Goal: Task Accomplishment & Management: Manage account settings

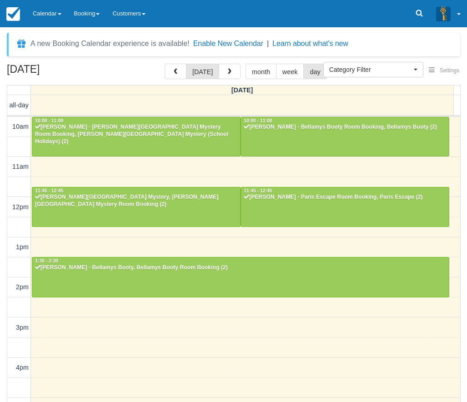
select select
click at [41, 8] on link "Calendar" at bounding box center [46, 13] width 41 height 27
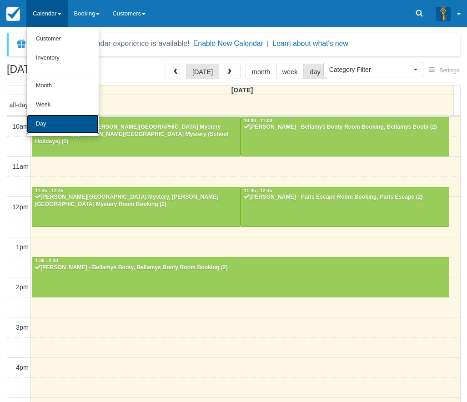
click at [67, 126] on link "Day" at bounding box center [63, 124] width 72 height 19
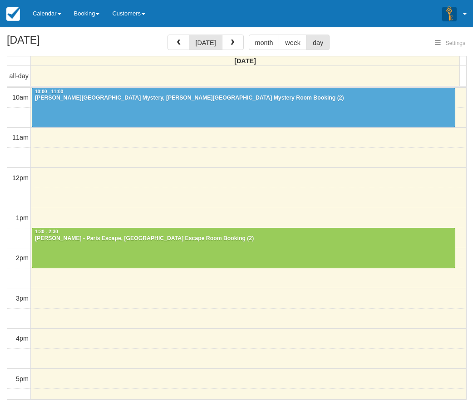
select select
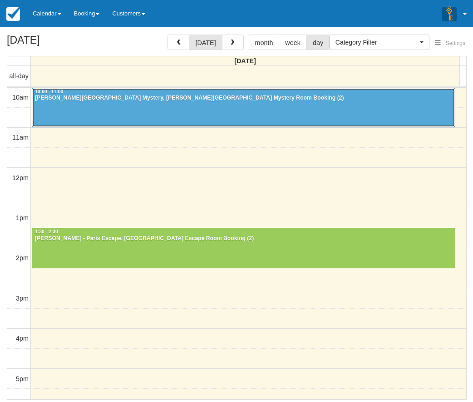
click at [114, 102] on div "Settings Show Events Show Booking Details Help Category Filter Merchandise Game…" at bounding box center [237, 218] width 460 height 367
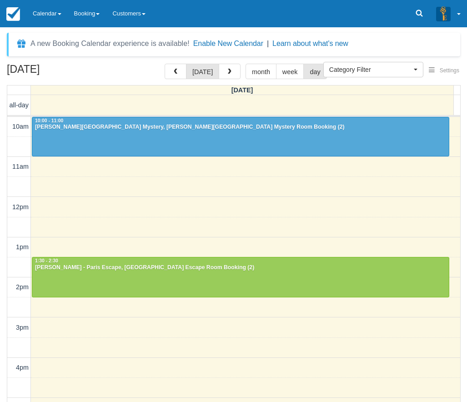
click at [194, 116] on hr at bounding box center [233, 116] width 453 height 2
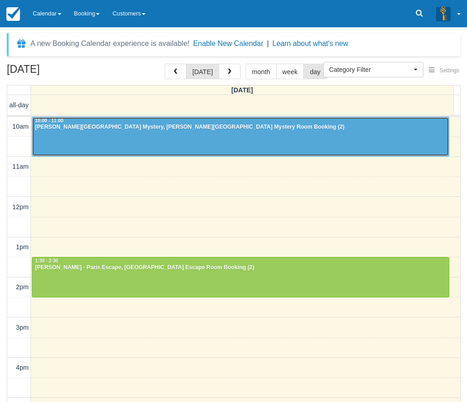
click at [201, 134] on div at bounding box center [240, 136] width 416 height 39
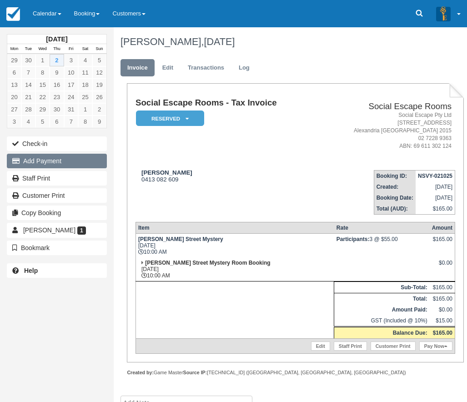
click at [50, 157] on button "Add Payment" at bounding box center [57, 161] width 100 height 15
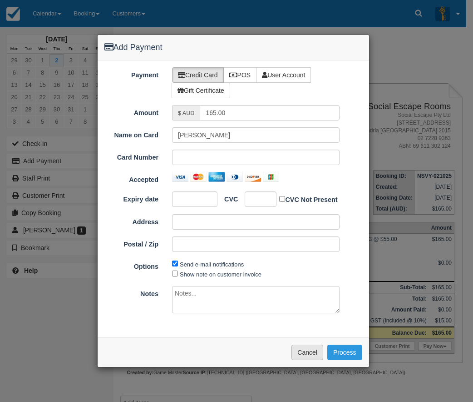
click at [307, 357] on button "Cancel" at bounding box center [308, 351] width 32 height 15
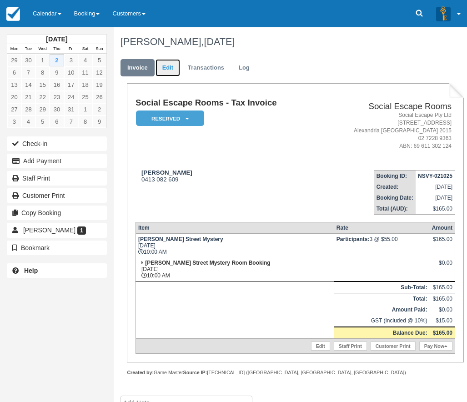
click at [173, 64] on link "Edit" at bounding box center [167, 68] width 25 height 18
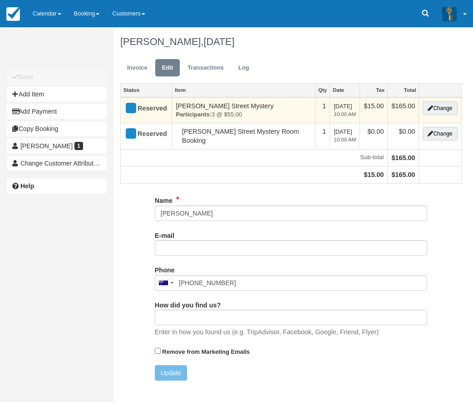
type input "0413 082 609"
click at [443, 109] on button "Change" at bounding box center [440, 108] width 35 height 14
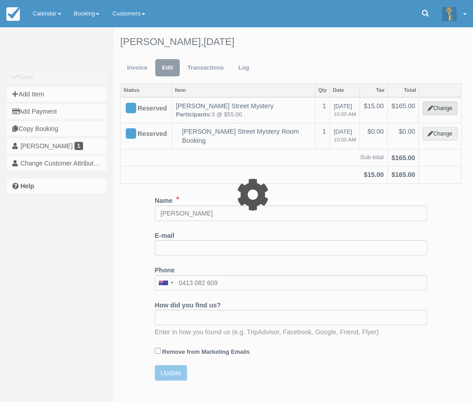
select select "2"
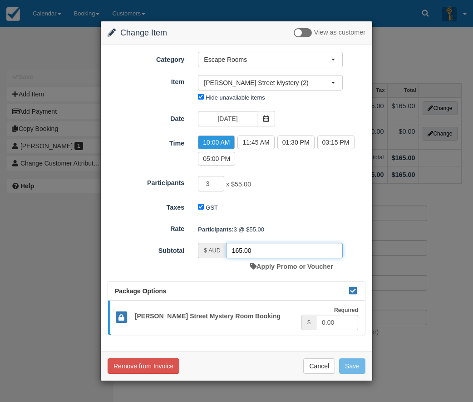
click at [240, 251] on input "165.00" at bounding box center [284, 250] width 117 height 15
type input "150.00"
click at [354, 366] on button "Save" at bounding box center [352, 365] width 26 height 15
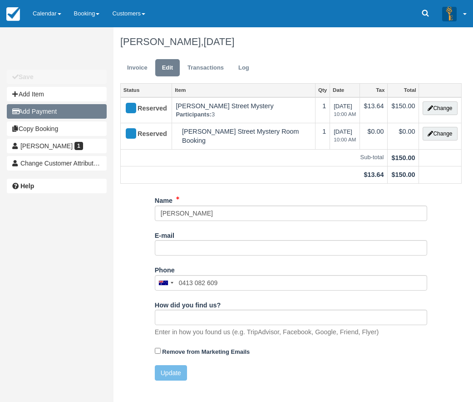
click at [52, 113] on button "Add Payment" at bounding box center [57, 111] width 100 height 15
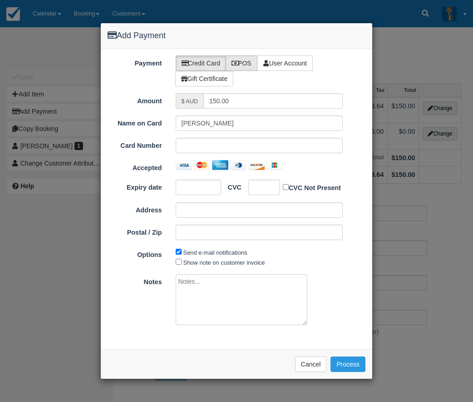
click at [247, 60] on label "POS" at bounding box center [242, 62] width 32 height 15
radio input "true"
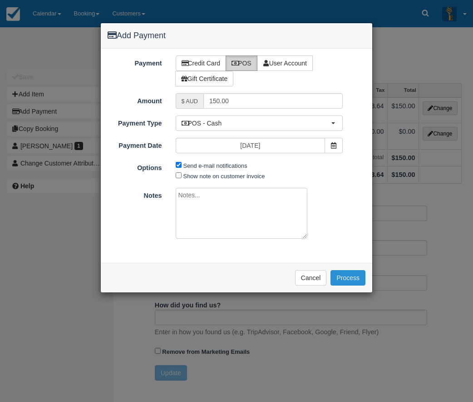
click at [352, 279] on button "Process" at bounding box center [348, 277] width 35 height 15
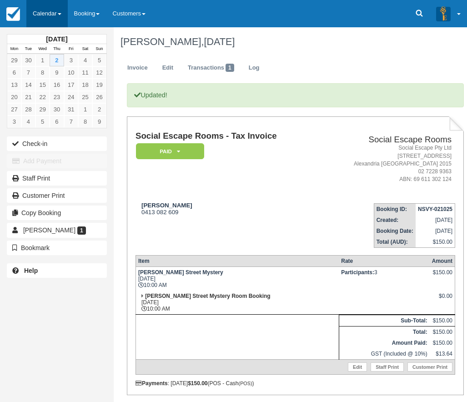
click at [49, 13] on link "Calendar" at bounding box center [46, 13] width 41 height 27
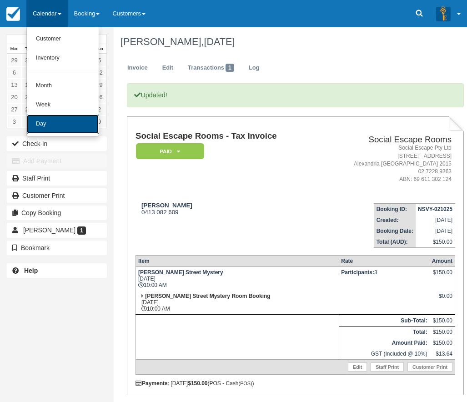
click at [56, 124] on link "Day" at bounding box center [63, 124] width 72 height 19
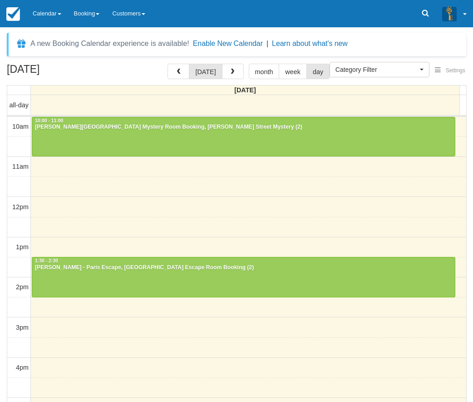
select select
